Goal: Transaction & Acquisition: Book appointment/travel/reservation

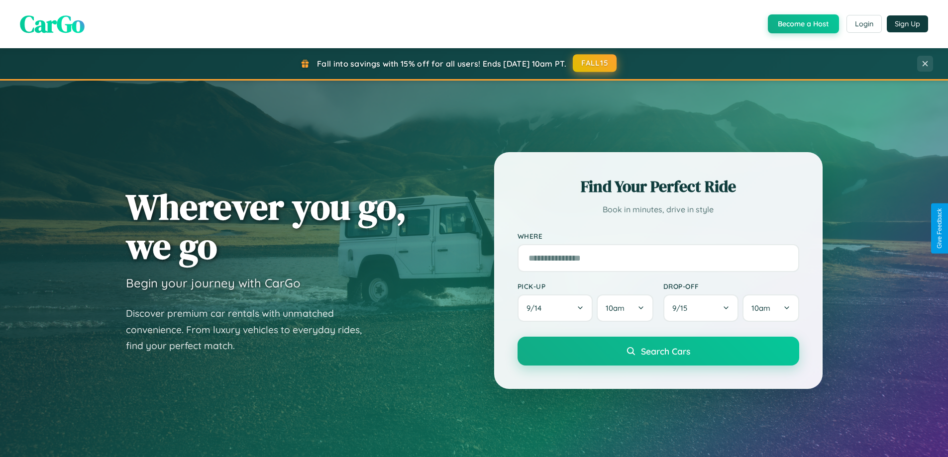
click at [595, 63] on button "FALL15" at bounding box center [595, 63] width 44 height 18
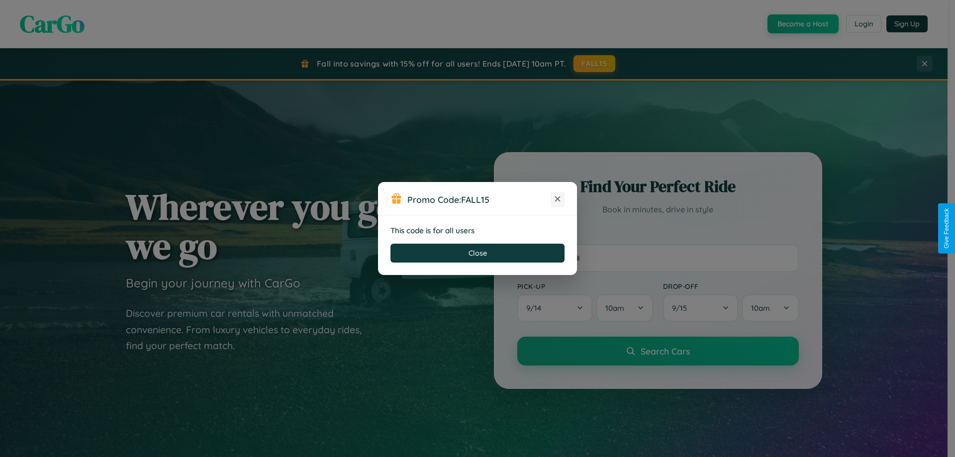
click at [558, 200] on icon at bounding box center [558, 199] width 10 height 10
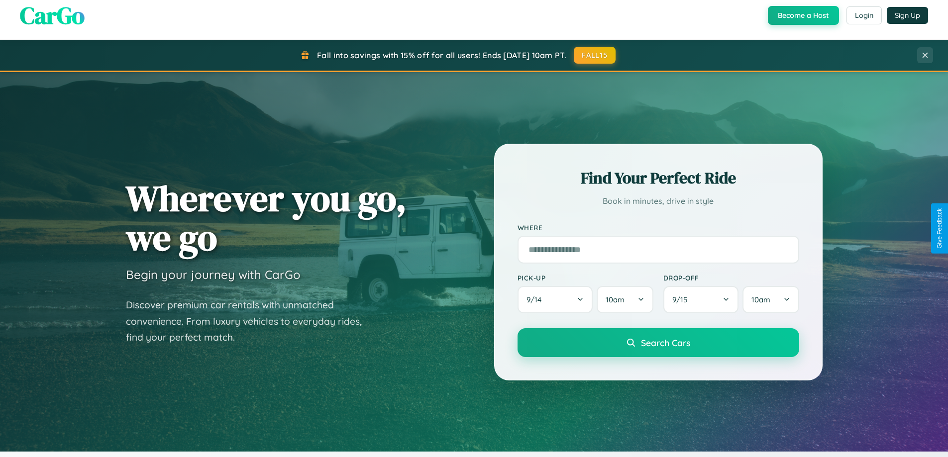
scroll to position [1915, 0]
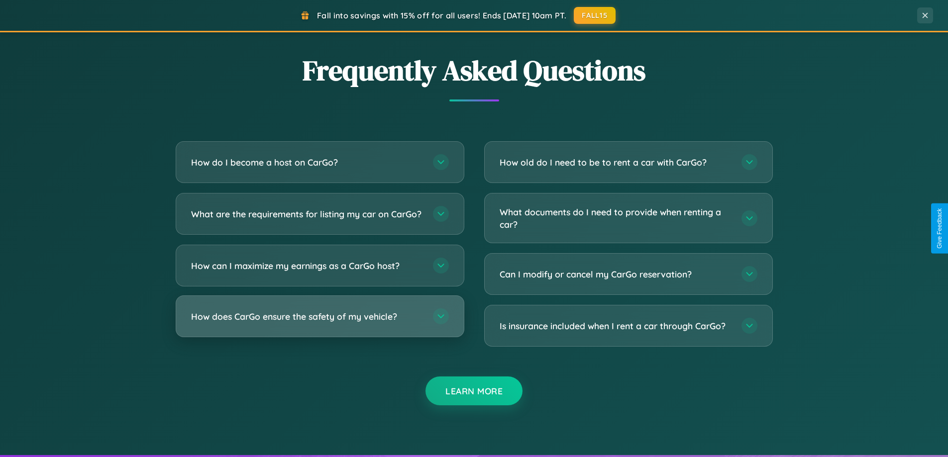
click at [319, 323] on h3 "How does CarGo ensure the safety of my vehicle?" at bounding box center [307, 317] width 232 height 12
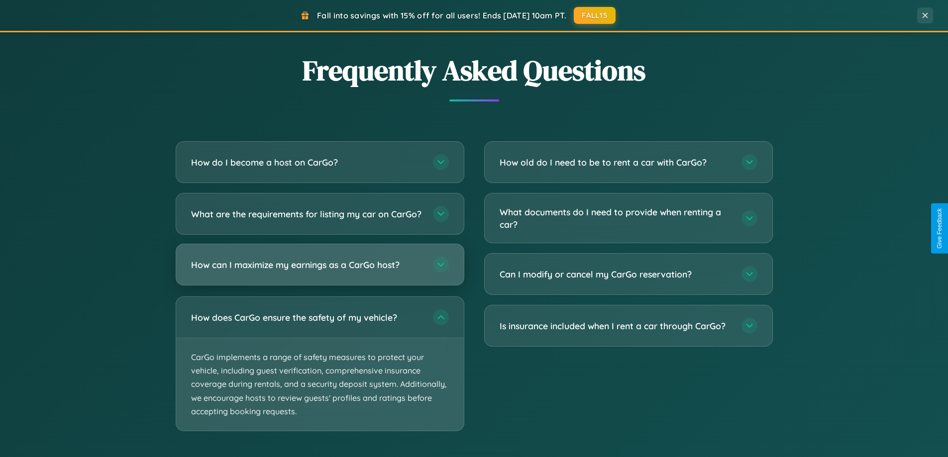
click at [319, 271] on h3 "How can I maximize my earnings as a CarGo host?" at bounding box center [307, 265] width 232 height 12
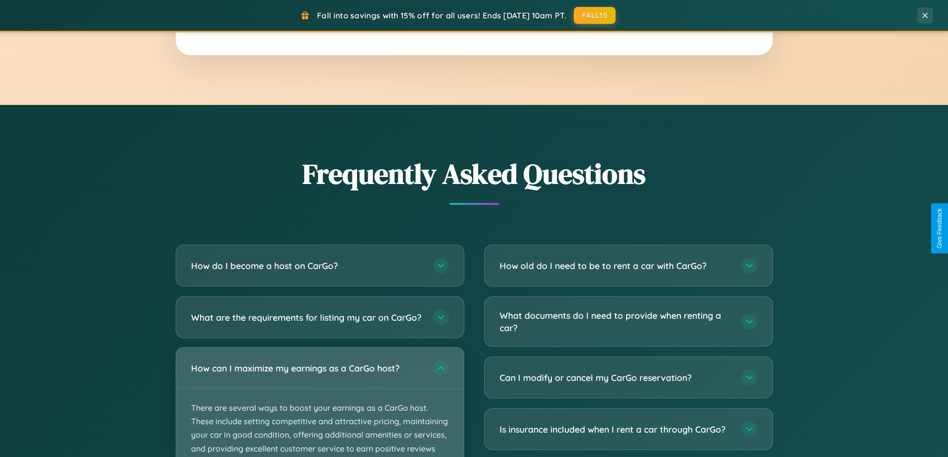
scroll to position [1599, 0]
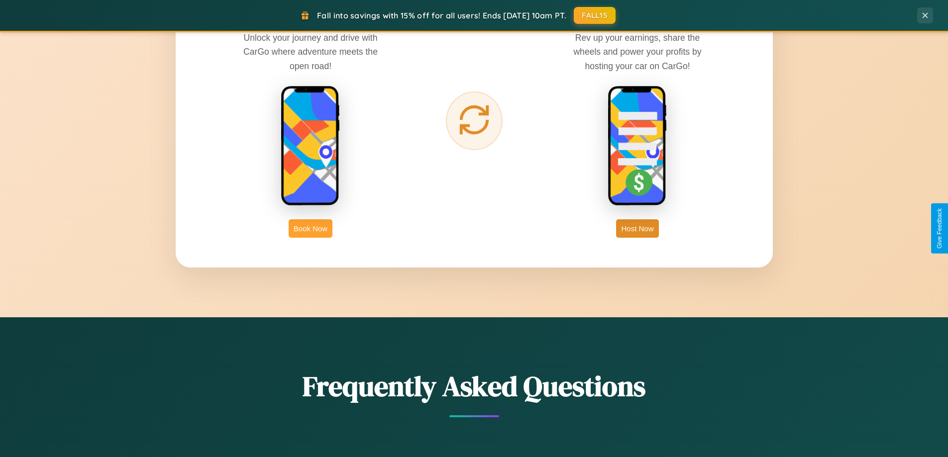
click at [311, 228] on button "Book Now" at bounding box center [311, 228] width 44 height 18
